Goal: Task Accomplishment & Management: Manage account settings

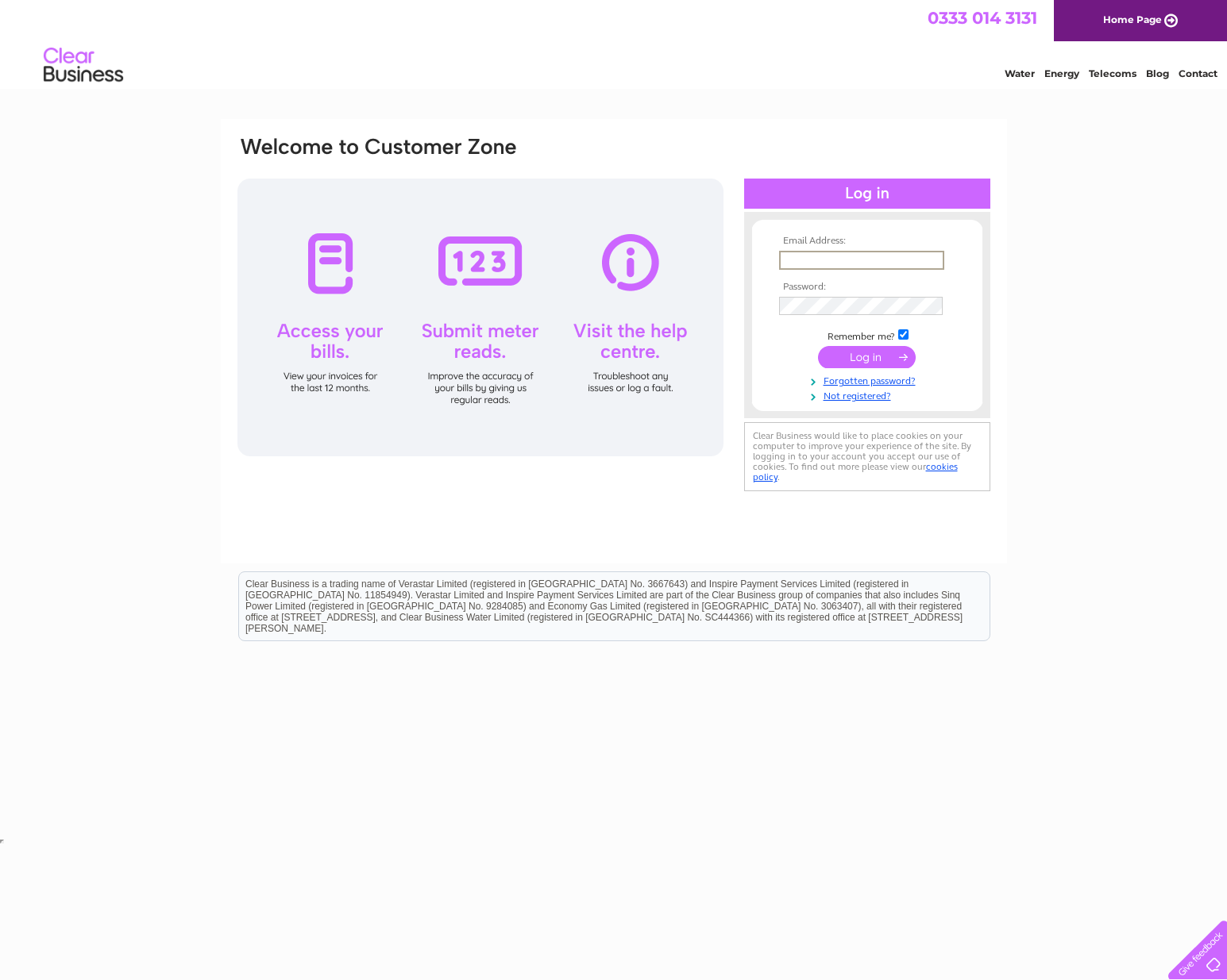
type input "mel@spencerswinden.com"
click at [856, 356] on input "submit" at bounding box center [866, 355] width 97 height 23
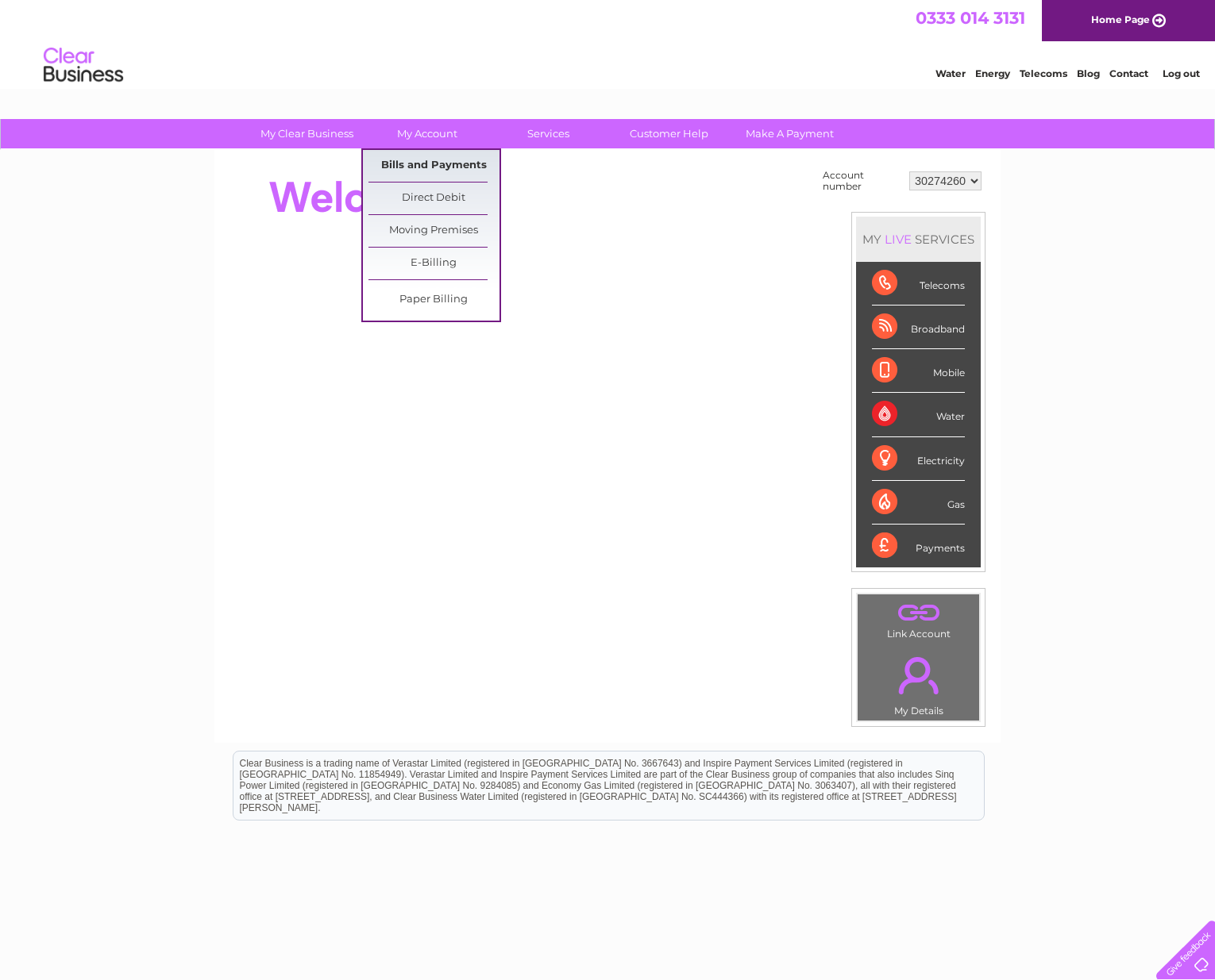
click at [434, 161] on link "Bills and Payments" at bounding box center [433, 166] width 131 height 31
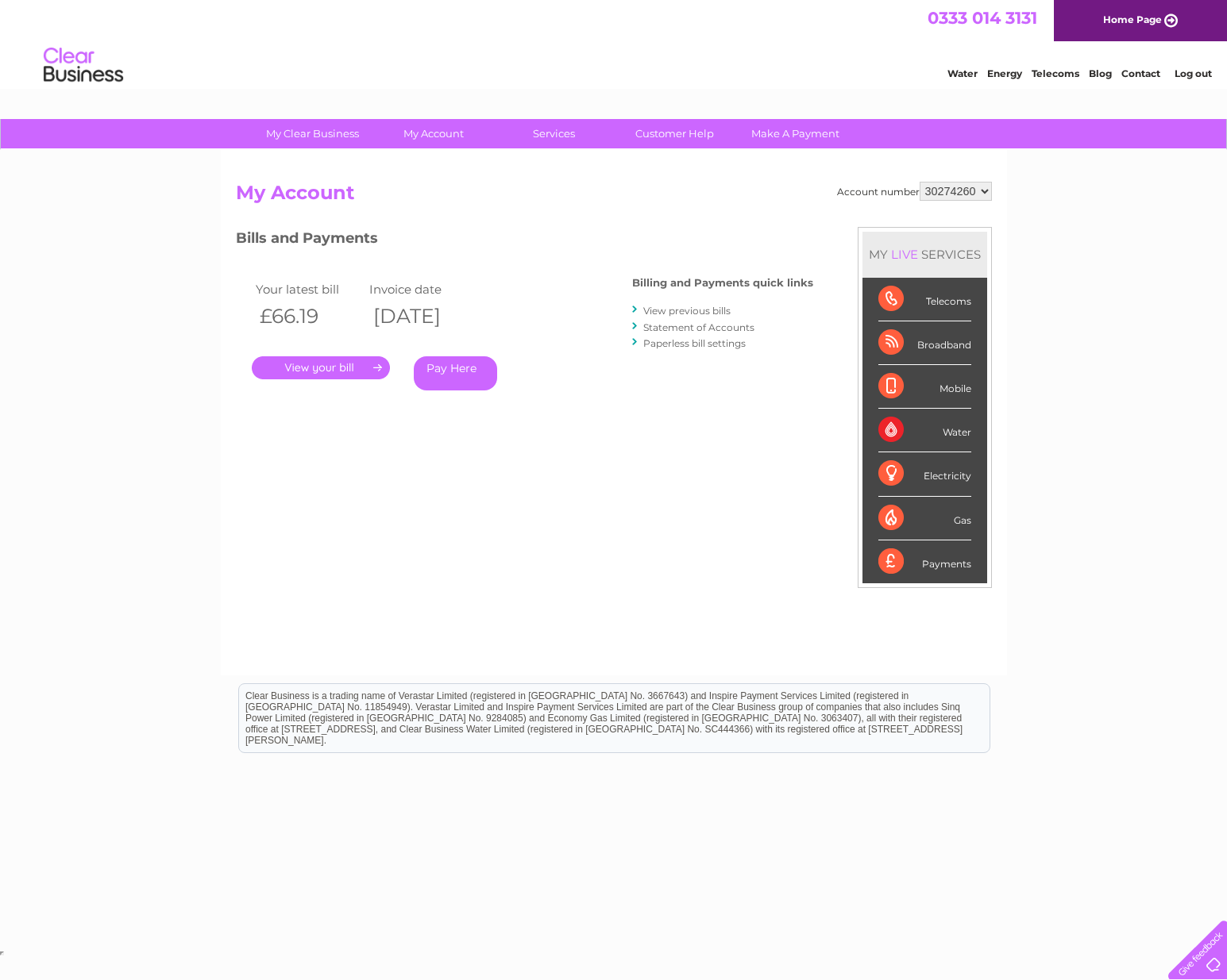
click at [346, 365] on link "." at bounding box center [320, 367] width 139 height 23
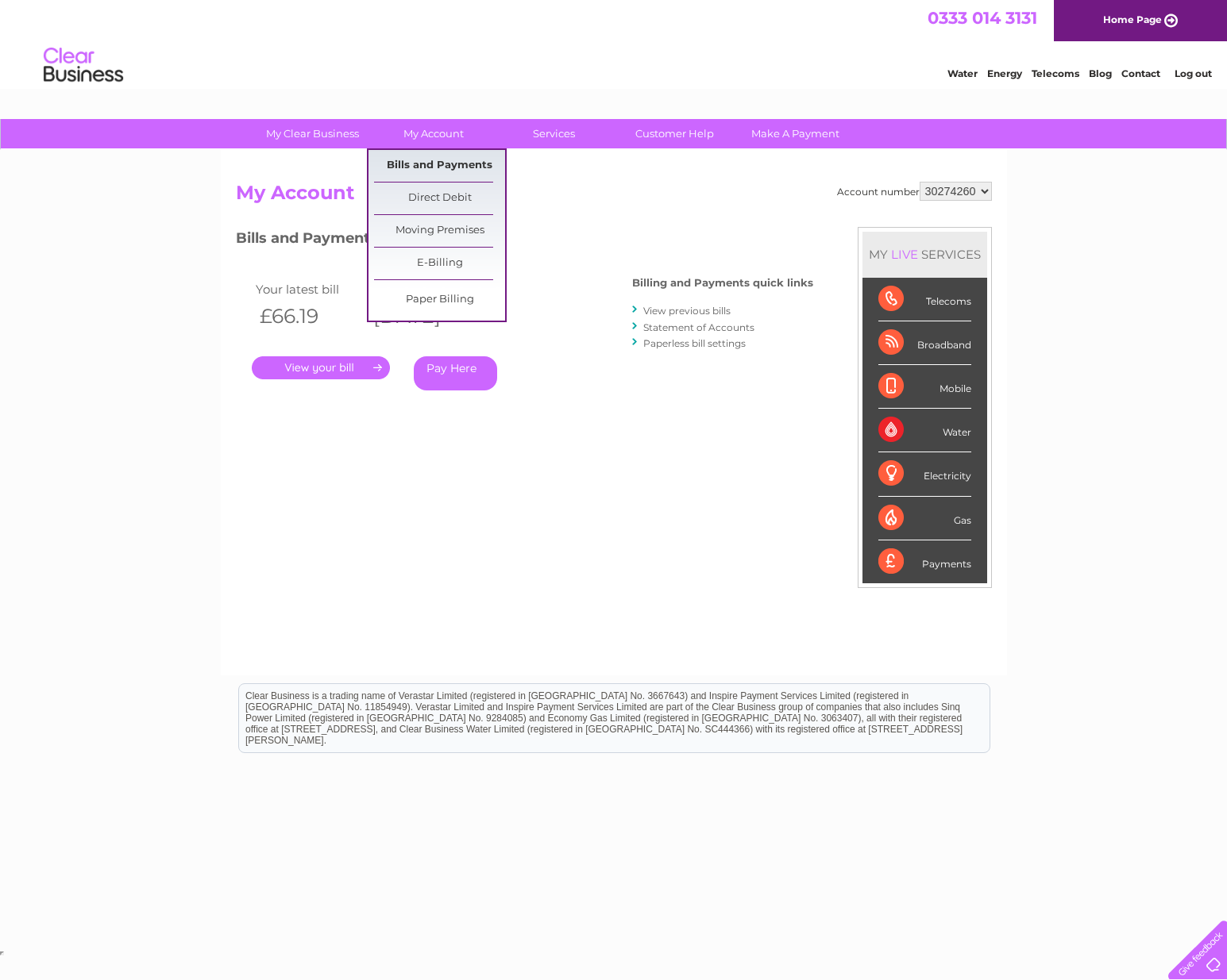
click at [418, 164] on link "Bills and Payments" at bounding box center [439, 166] width 131 height 31
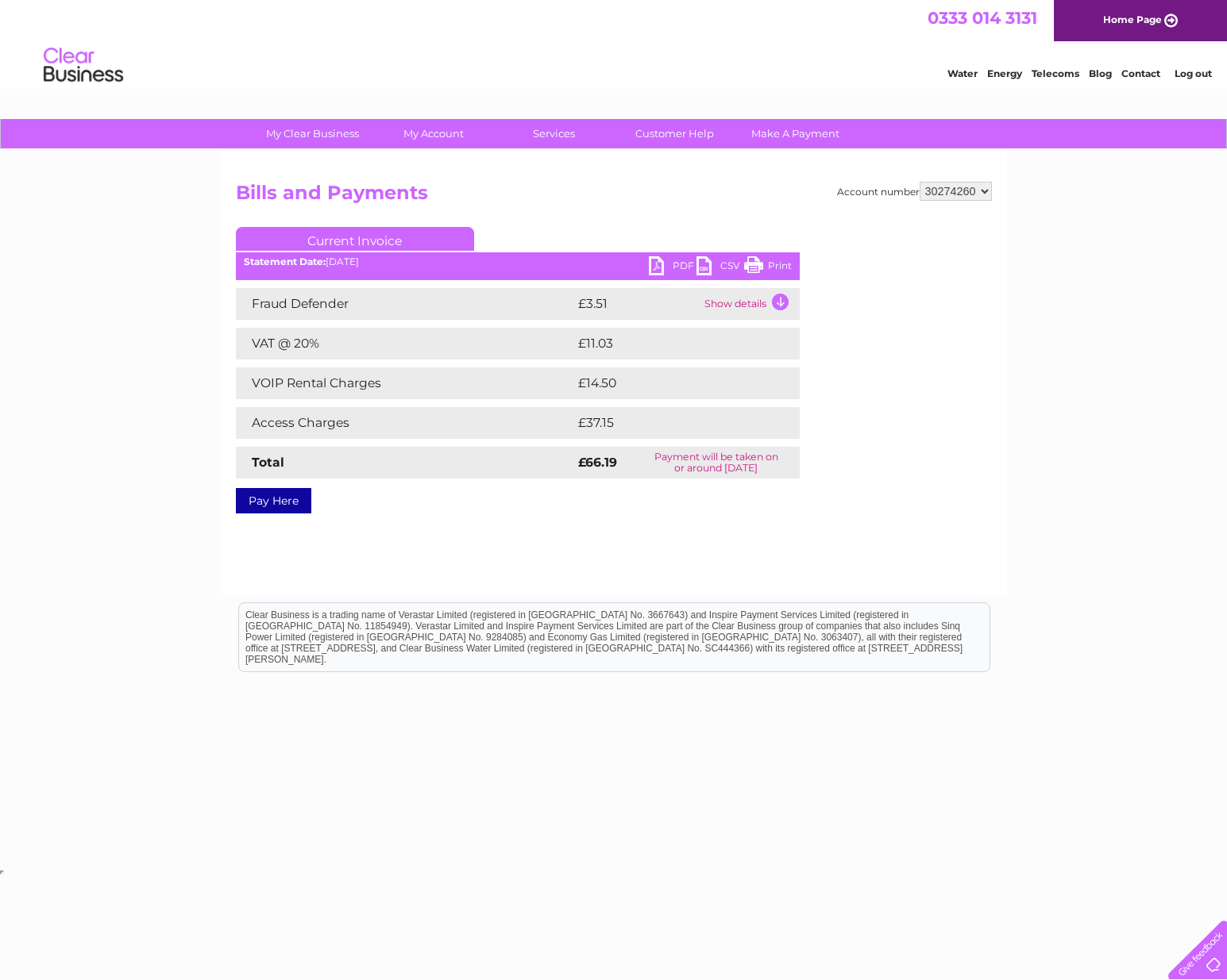
click at [673, 262] on link "PDF" at bounding box center [672, 267] width 47 height 23
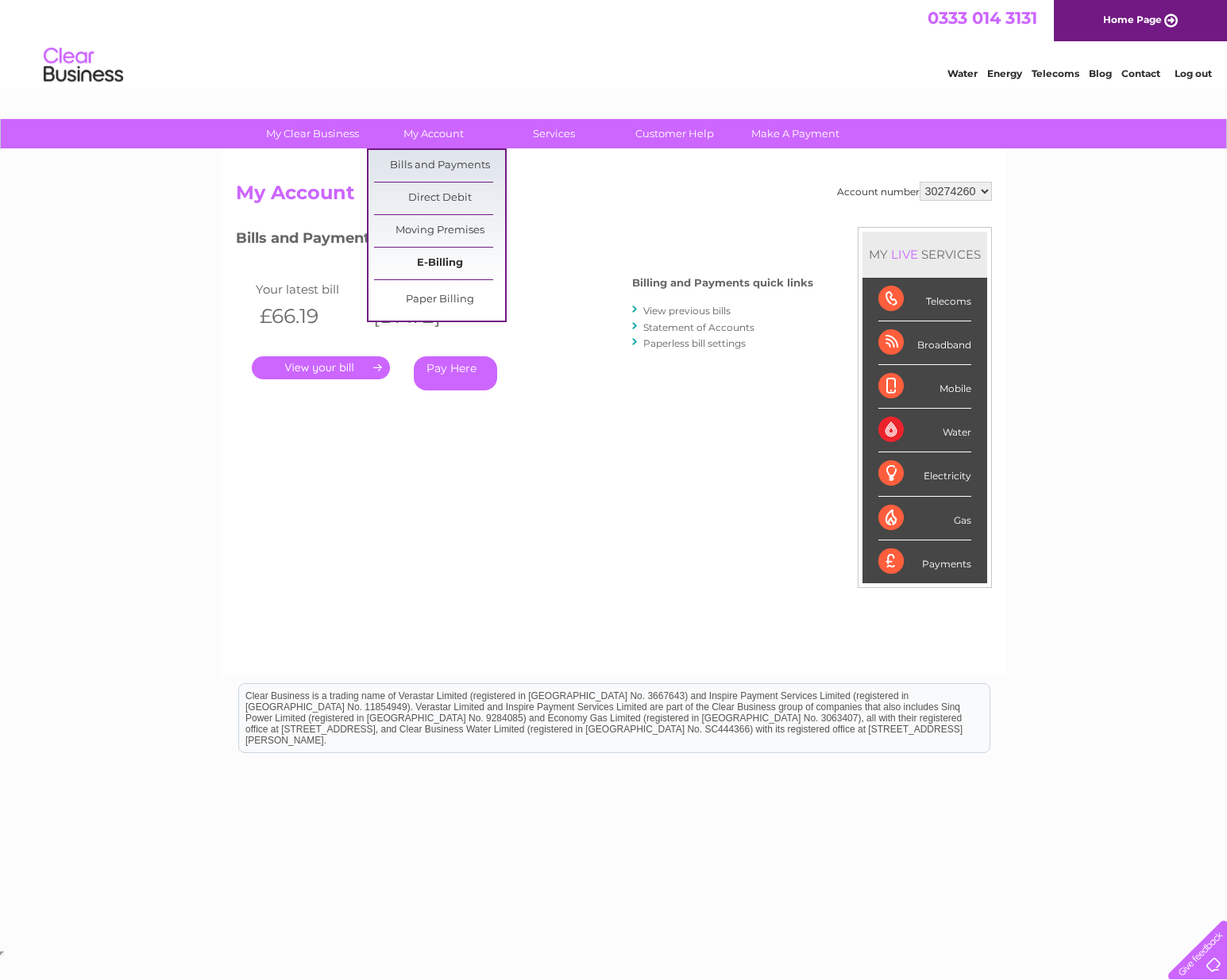
click at [438, 262] on link "E-Billing" at bounding box center [439, 263] width 131 height 31
